Goal: Find specific page/section

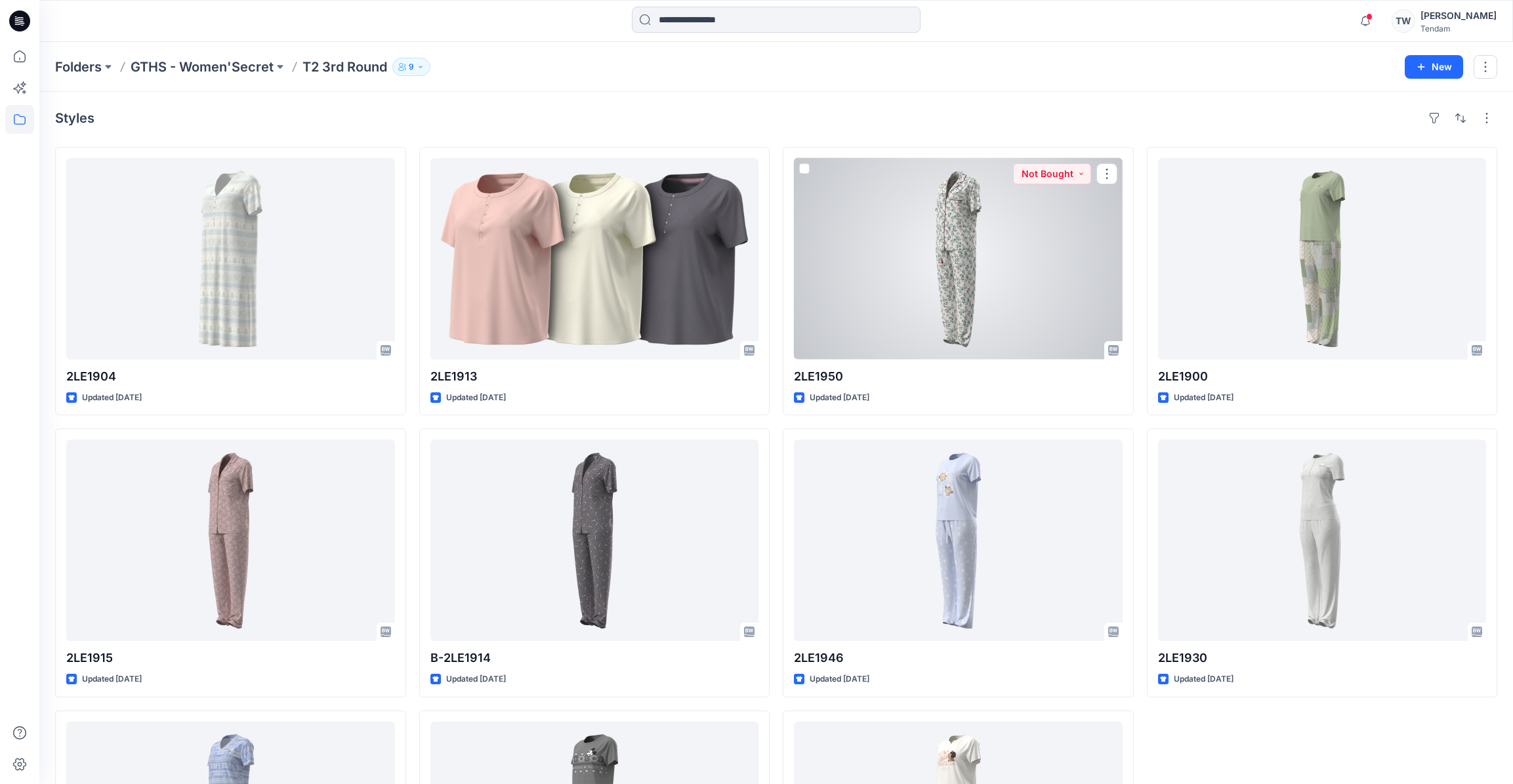
scroll to position [179, 0]
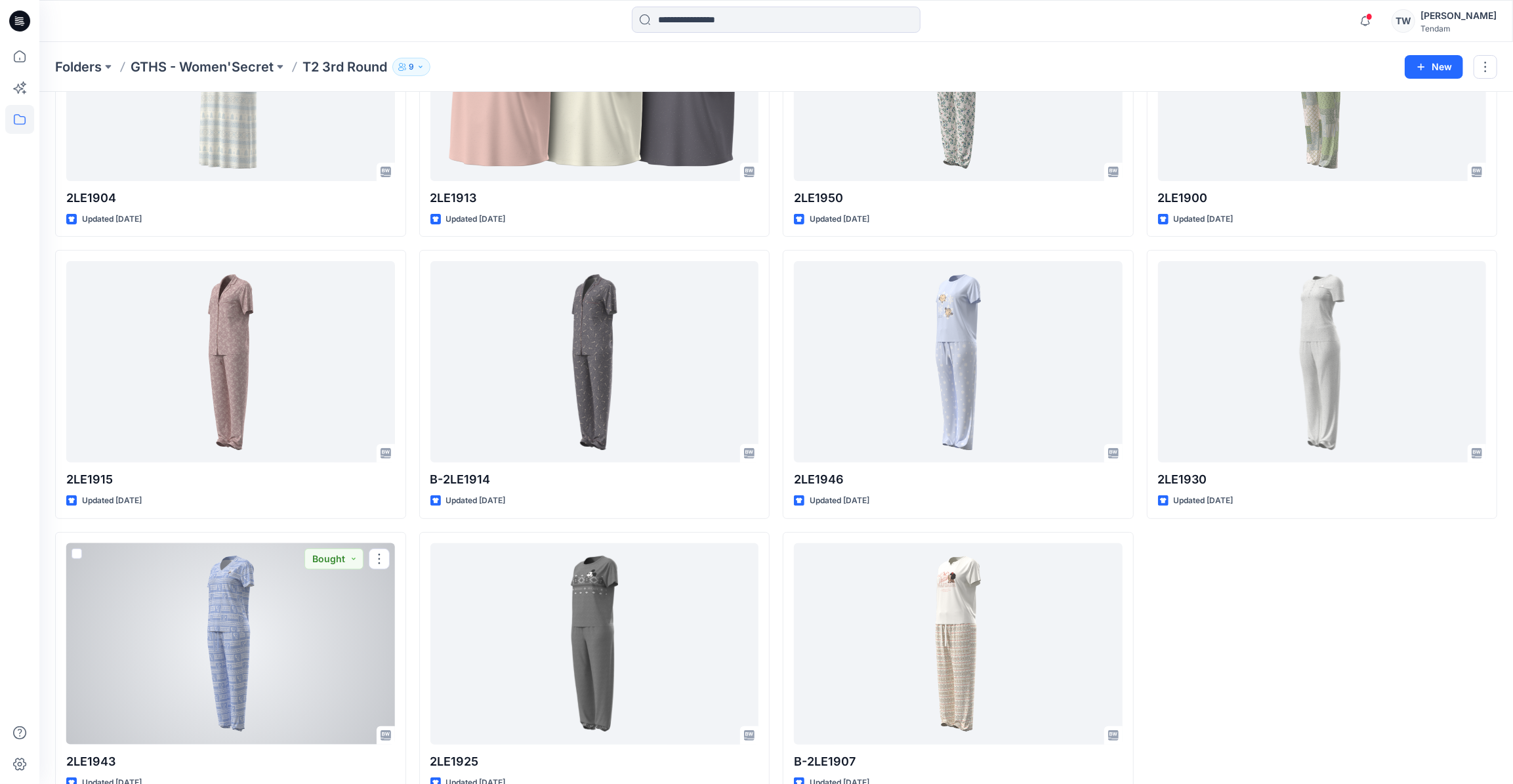
drag, startPoint x: 284, startPoint y: 629, endPoint x: 1203, endPoint y: 670, distance: 919.9
click at [1203, 670] on div "2LE1900 Updated [DATE] 2LE1930 Updated [DATE]" at bounding box center [1322, 385] width 351 height 832
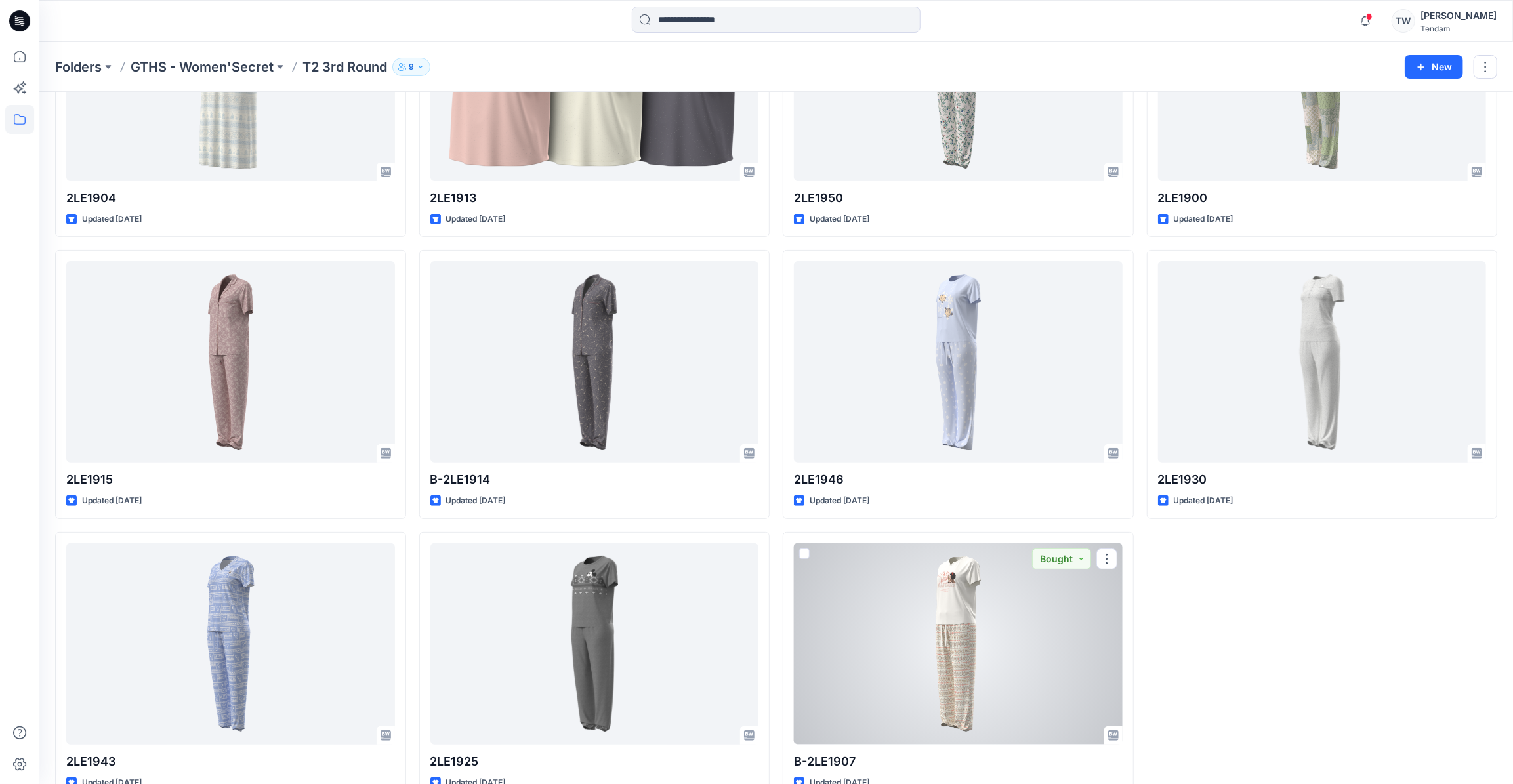
drag, startPoint x: 978, startPoint y: 668, endPoint x: 1262, endPoint y: 696, distance: 285.4
click at [1262, 696] on div "2LE1900 Updated [DATE] 2LE1930 Updated [DATE]" at bounding box center [1322, 385] width 351 height 832
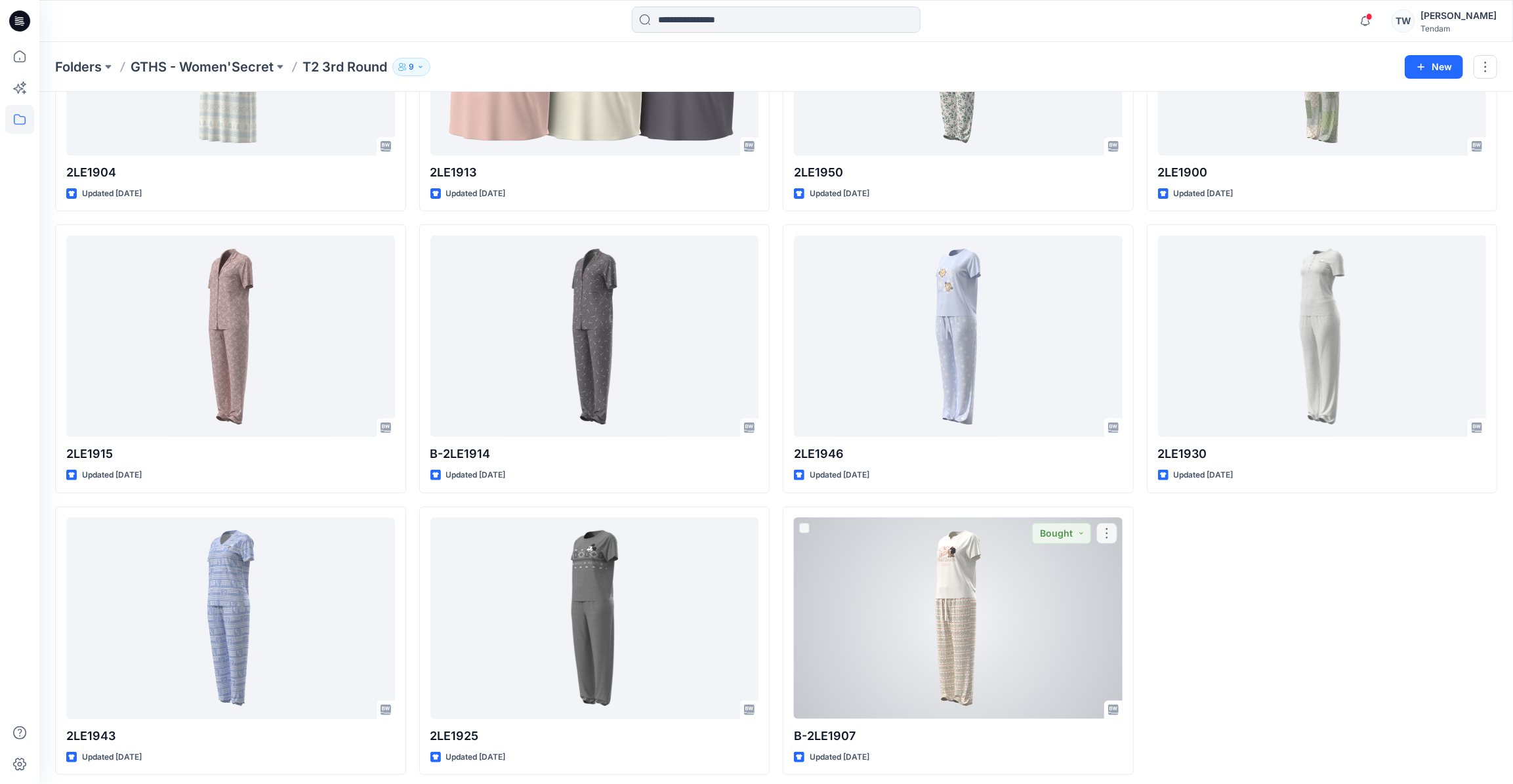
scroll to position [210, 0]
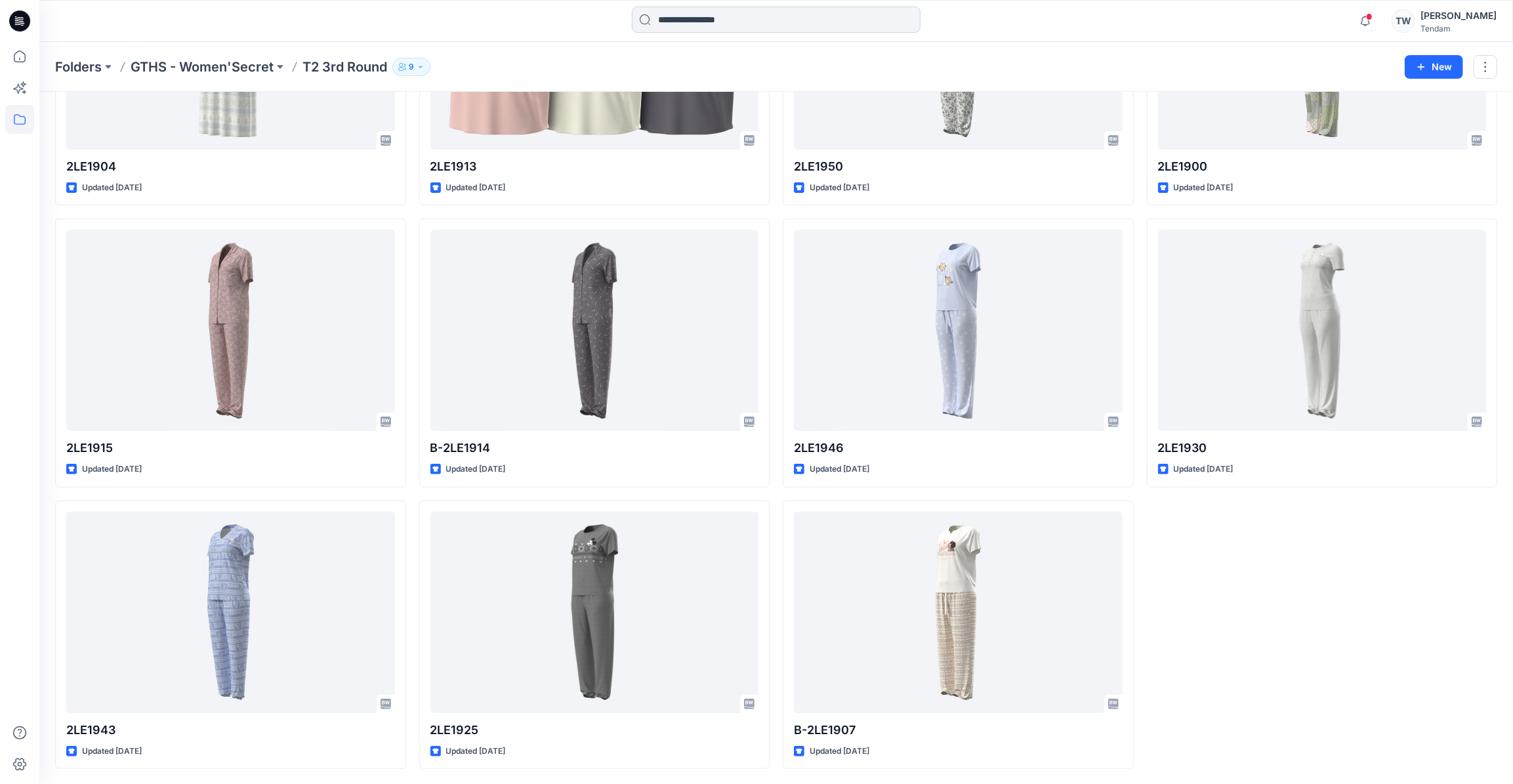
click at [733, 16] on input at bounding box center [776, 20] width 289 height 27
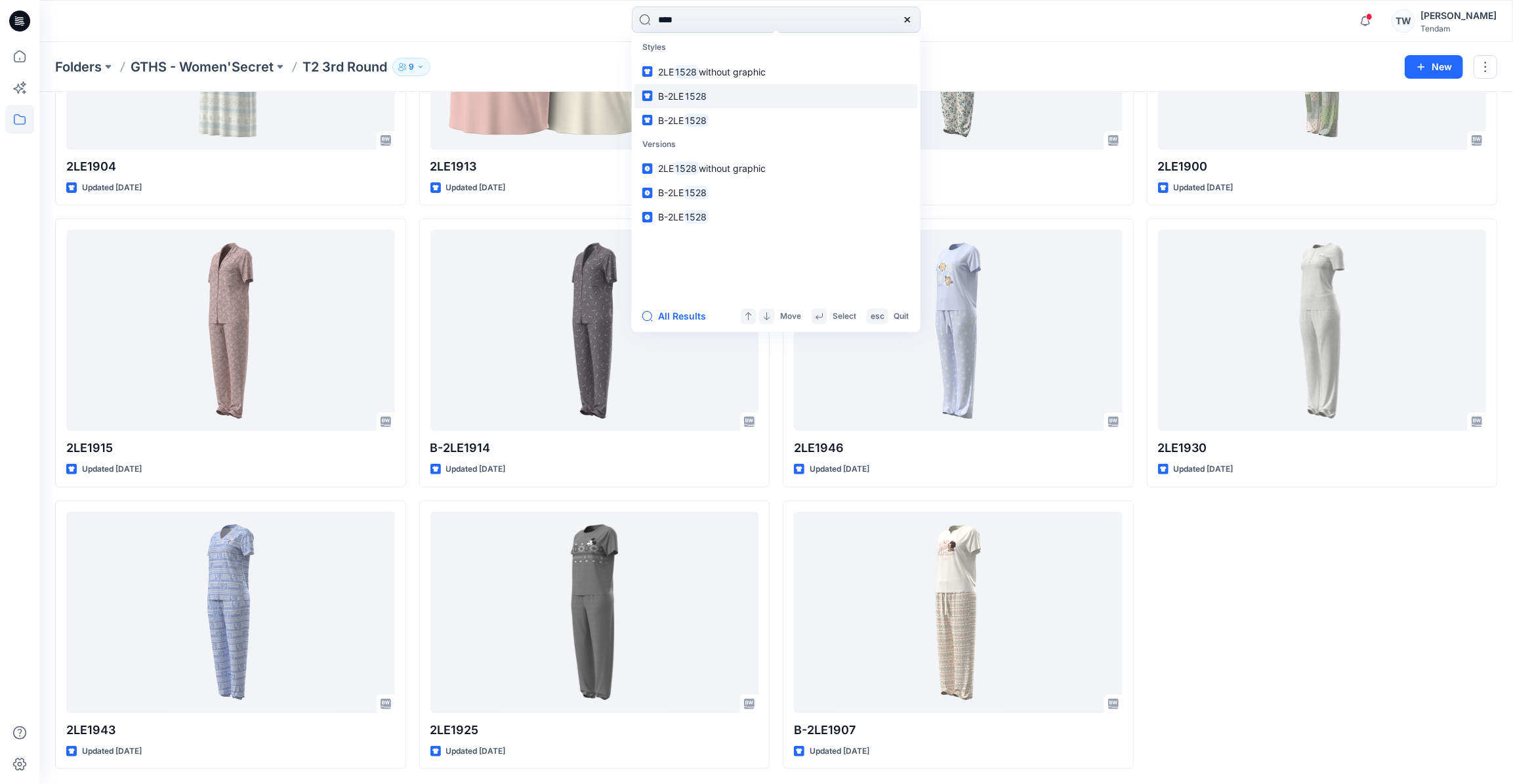
type input "****"
click at [737, 99] on link "B-2LE 1528" at bounding box center [776, 95] width 284 height 24
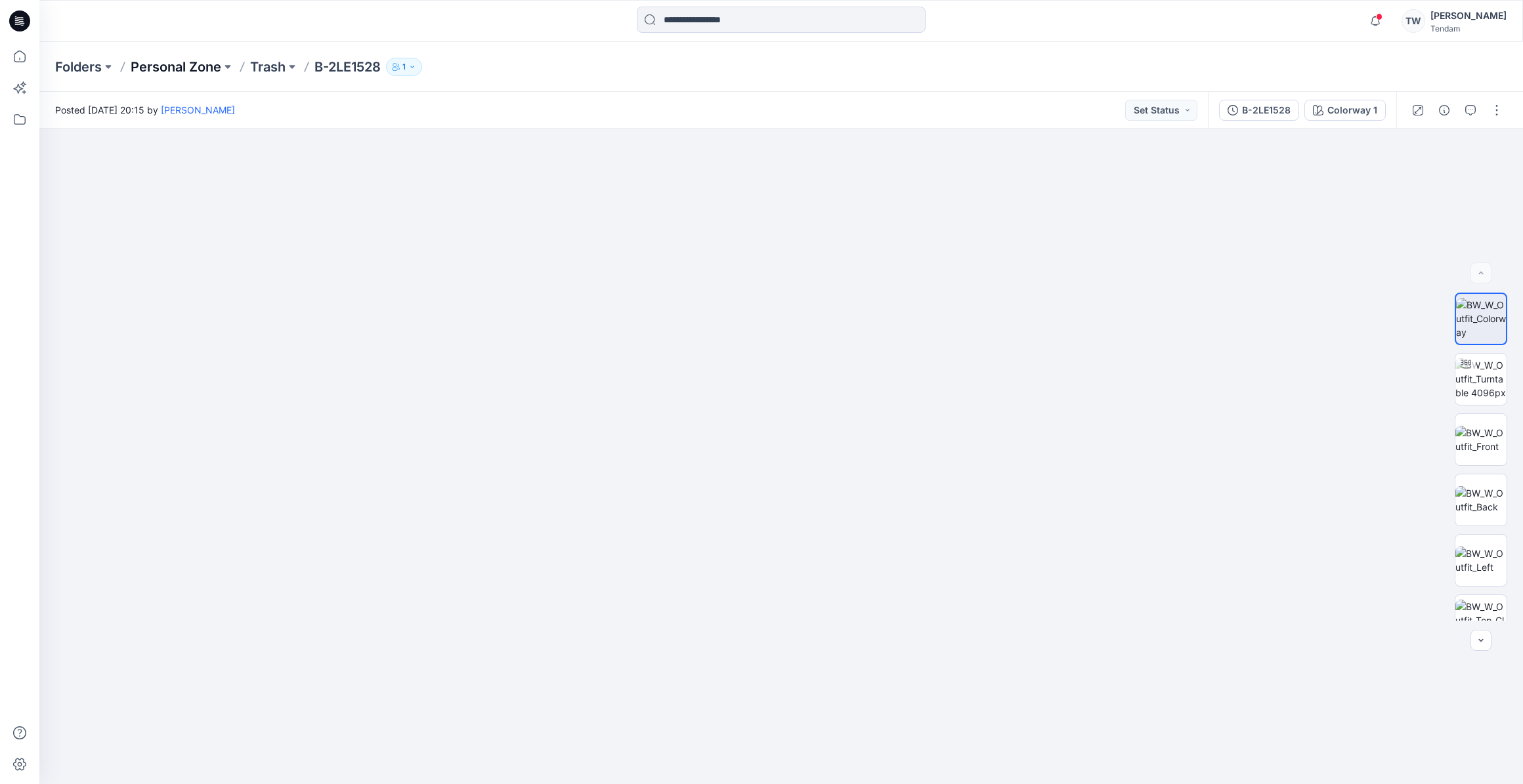
click at [180, 67] on p "Personal Zone" at bounding box center [176, 67] width 91 height 19
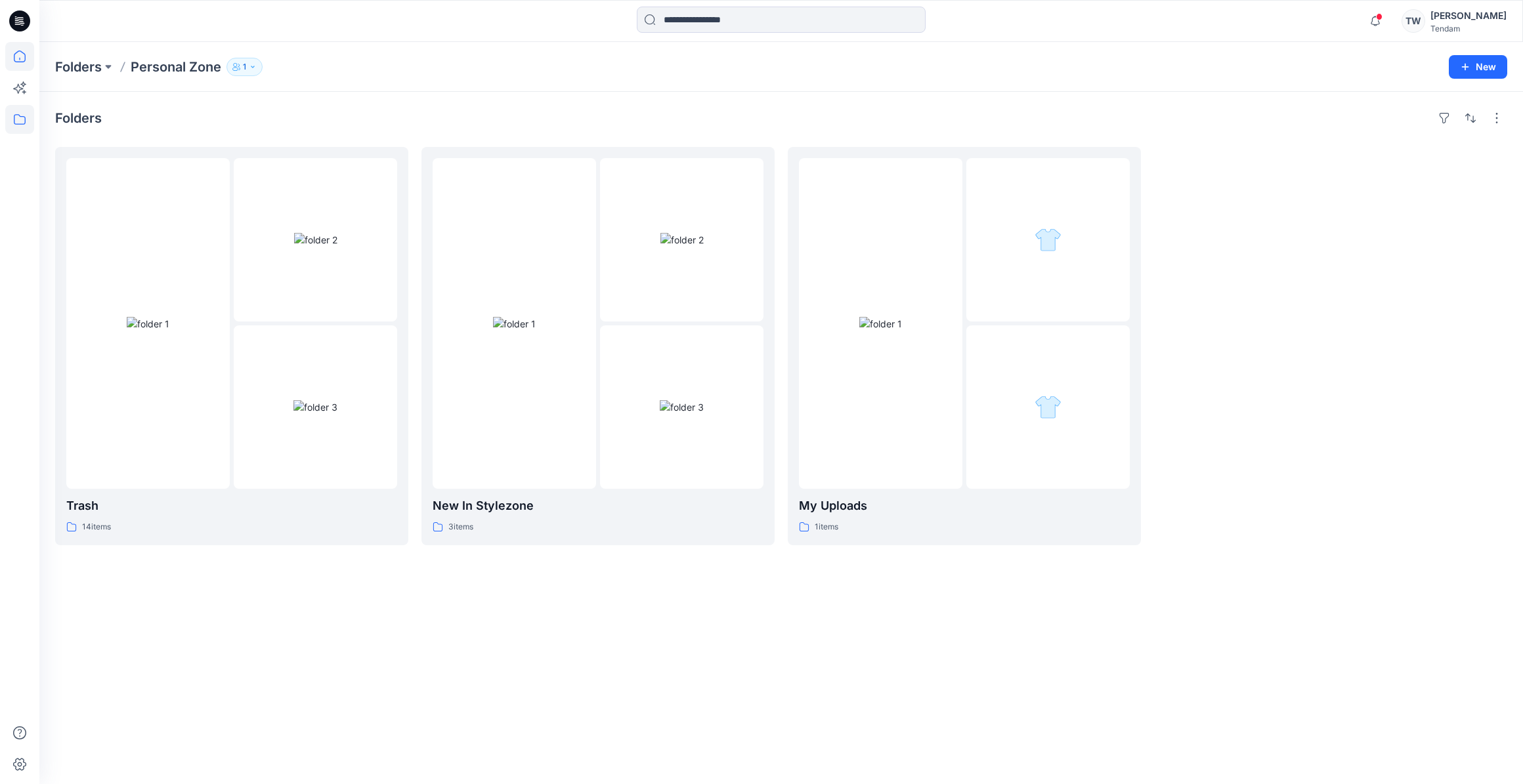
click at [20, 56] on icon at bounding box center [20, 56] width 28 height 28
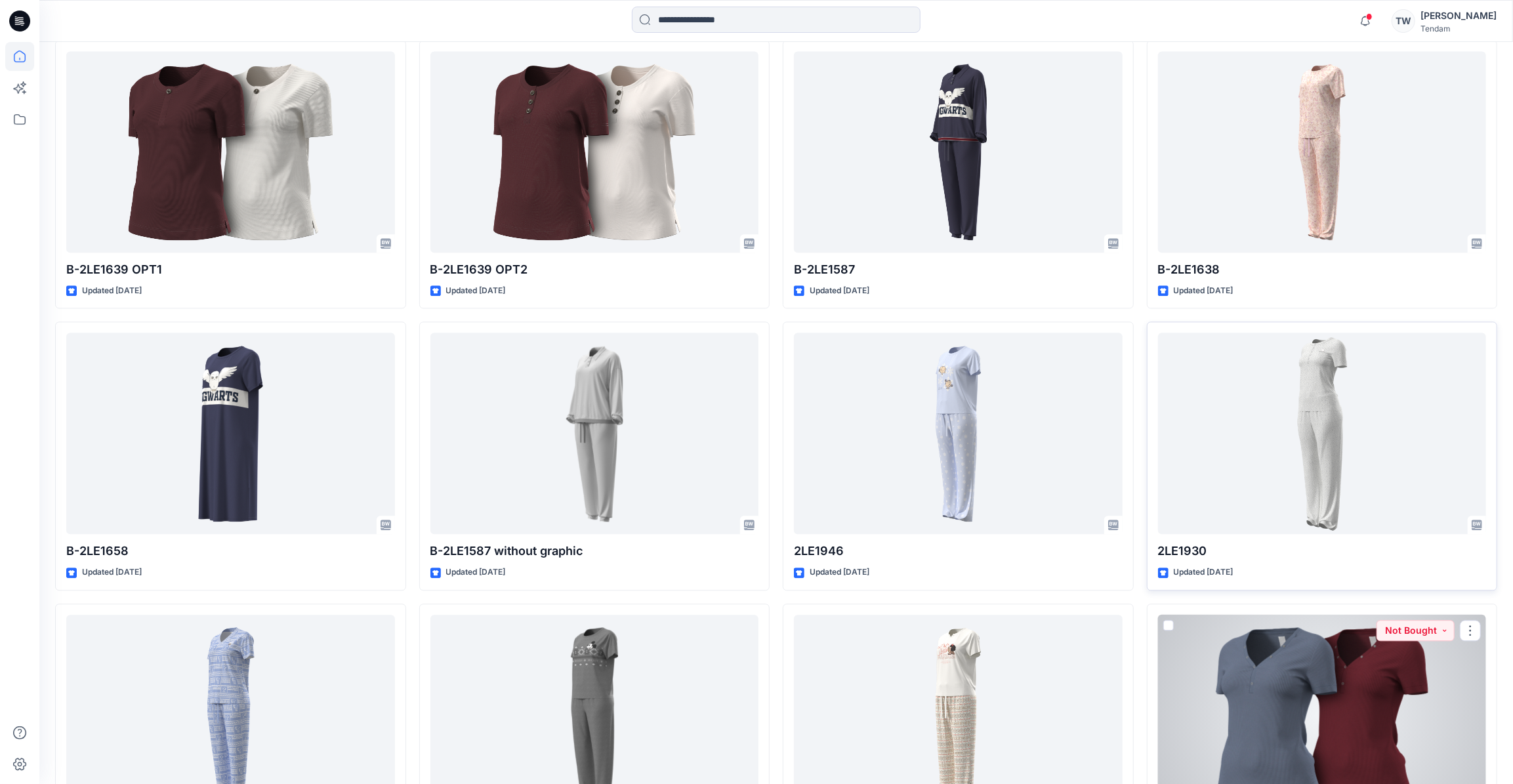
scroll to position [2368, 0]
